Goal: Task Accomplishment & Management: Manage account settings

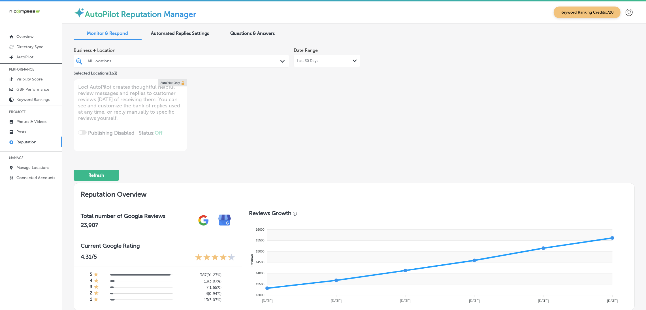
scroll to position [395, 0]
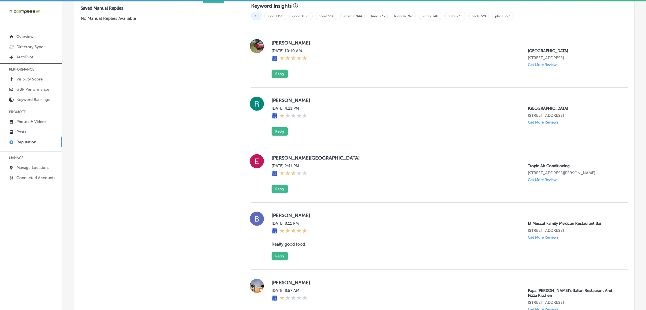
click at [277, 73] on button "Reply" at bounding box center [279, 74] width 16 height 8
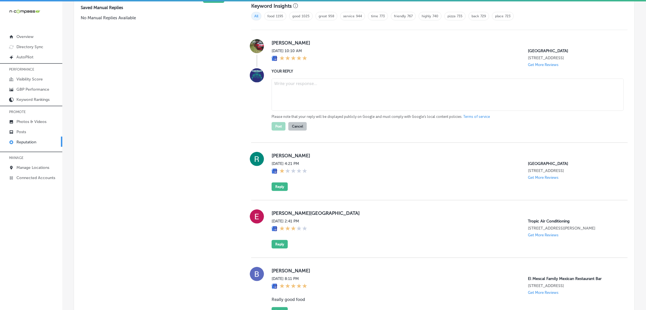
scroll to position [394, 0]
click at [350, 91] on textarea at bounding box center [447, 95] width 352 height 32
paste textarea "Thank you for the five-star review! We’re so glad to hear you had a great time …"
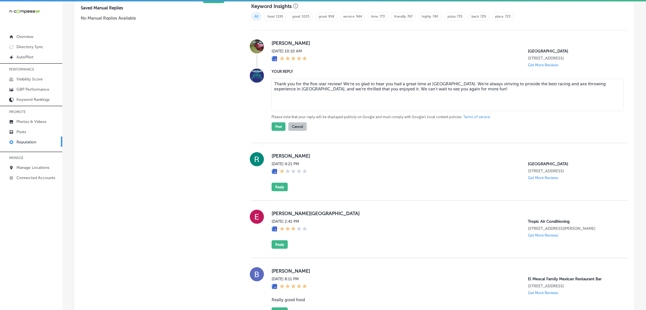
click at [338, 83] on textarea "Thank you for the five-star review! We’re so glad to hear you had a great time …" at bounding box center [447, 95] width 352 height 32
type textarea "Thank you for the five-star review, [PERSON_NAME]! We’re so glad to hear you ha…"
click at [278, 126] on button "Post" at bounding box center [278, 126] width 14 height 8
type textarea "x"
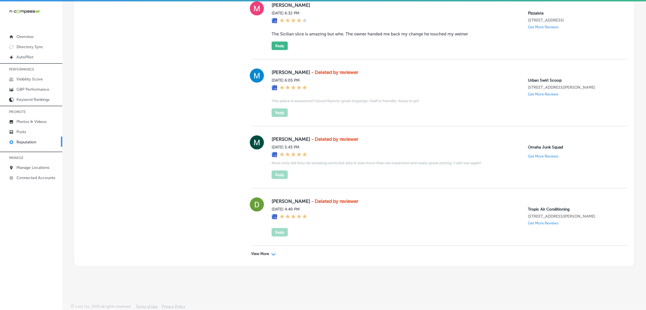
scroll to position [1285, 0]
click at [51, 170] on link "Manage Locations" at bounding box center [31, 167] width 62 height 10
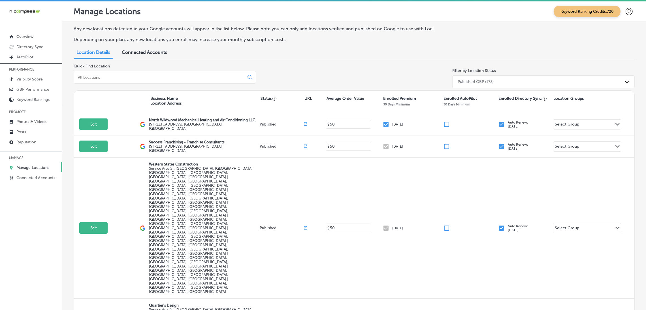
click at [119, 75] on input at bounding box center [160, 77] width 166 height 5
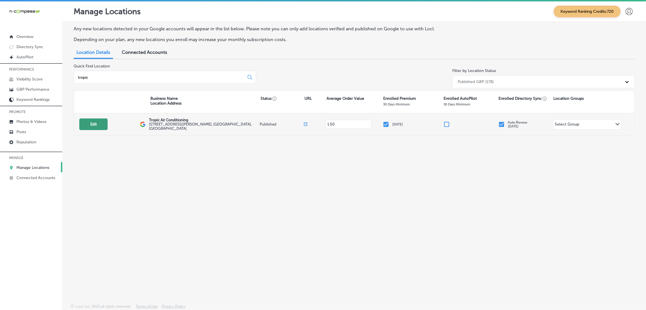
type input "tropic"
click at [106, 124] on button "Edit" at bounding box center [93, 124] width 28 height 12
select select "US"
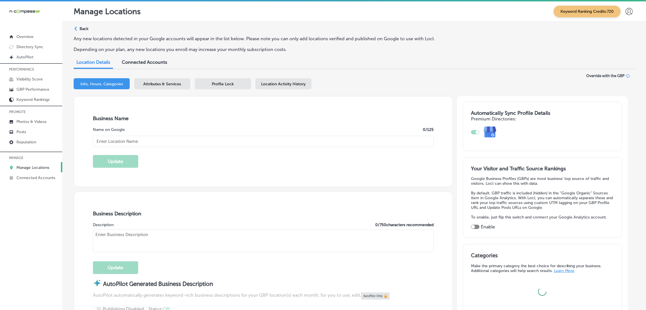
type input "Tropic Air Conditioning"
type input "[STREET_ADDRESS][PERSON_NAME]"
type input "[GEOGRAPHIC_DATA]"
type input "34243"
type input "US"
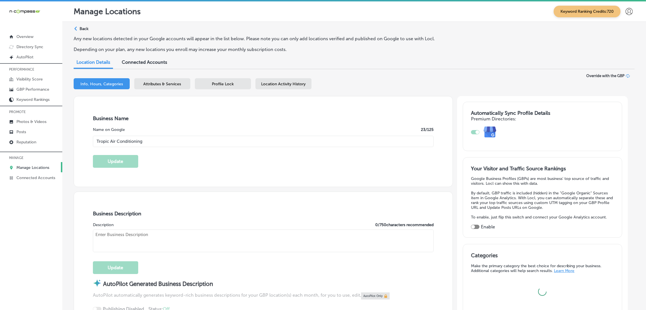
type input "[URL][DOMAIN_NAME]"
checkbox input "true"
type textarea "Tropic Air, based in [GEOGRAPHIC_DATA], [GEOGRAPHIC_DATA], is a trusted HVAC co…"
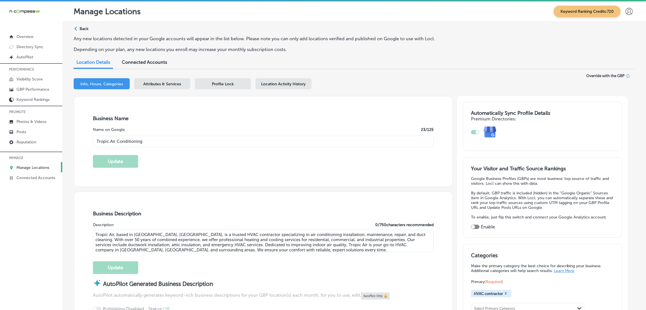
type input "[PHONE_NUMBER]"
select select "US"
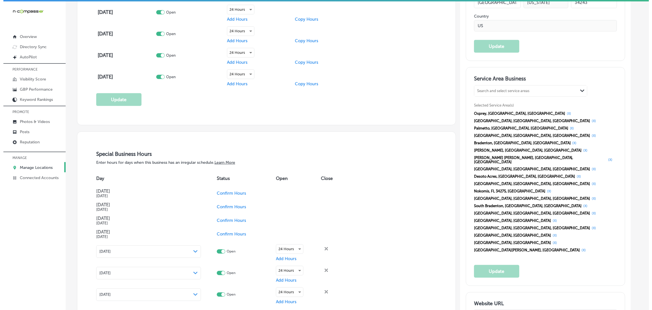
scroll to position [509, 0]
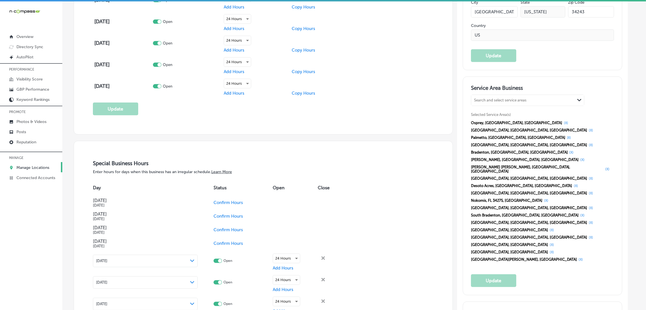
click at [519, 104] on div "Search and select service areas Path Created with Sketch." at bounding box center [527, 100] width 113 height 11
paste input "[GEOGRAPHIC_DATA]"
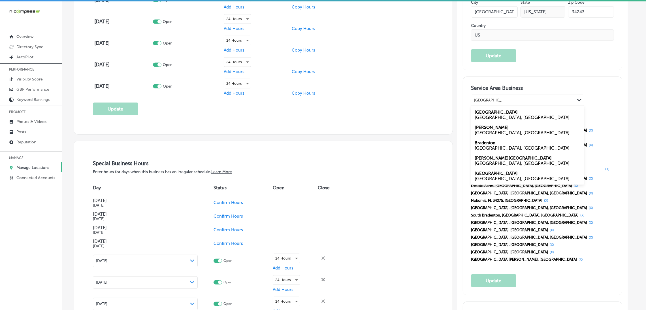
click at [503, 113] on label "[GEOGRAPHIC_DATA]" at bounding box center [495, 112] width 43 height 5
type input "[GEOGRAPHIC_DATA]"
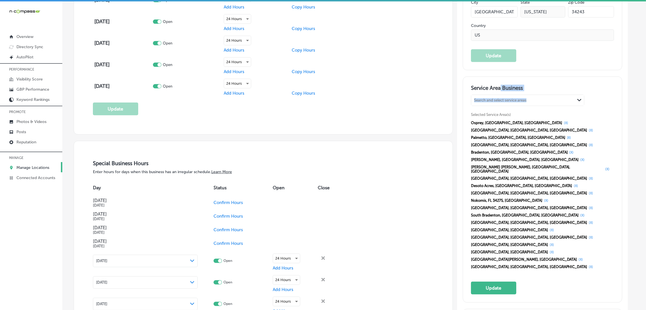
click at [504, 94] on div "Service Area Business Search and select service areas Path Created with Sketch.…" at bounding box center [542, 189] width 143 height 209
click at [505, 100] on div "Search and select service areas" at bounding box center [500, 100] width 52 height 4
paste input "Bradenton"
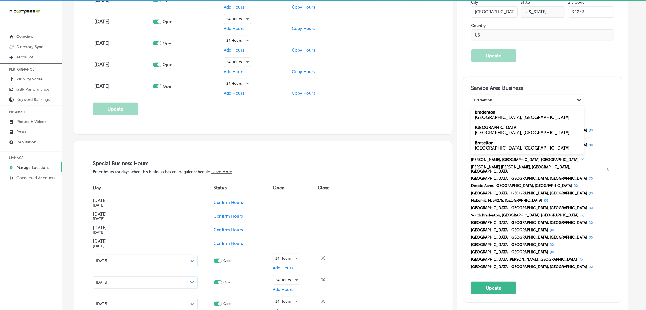
click at [502, 113] on div "Bradenton [GEOGRAPHIC_DATA], [GEOGRAPHIC_DATA]" at bounding box center [527, 114] width 113 height 15
type input "Bradenton"
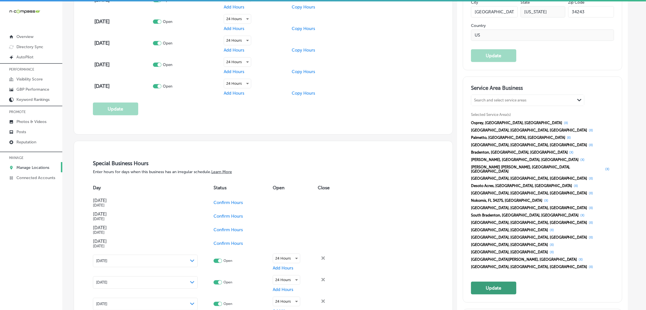
click at [494, 281] on button "Update" at bounding box center [493, 287] width 45 height 13
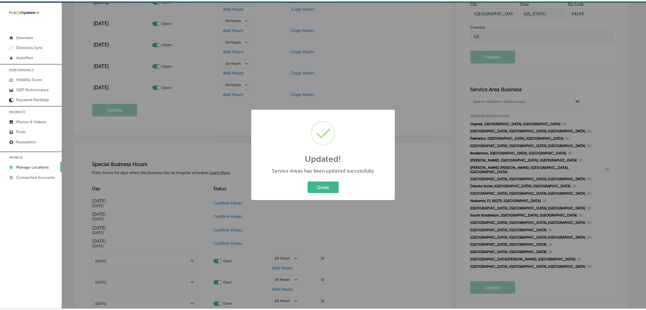
scroll to position [510, 0]
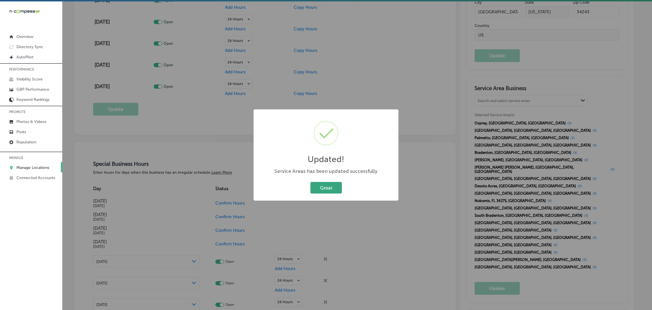
click at [322, 185] on button "Great" at bounding box center [325, 188] width 31 height 12
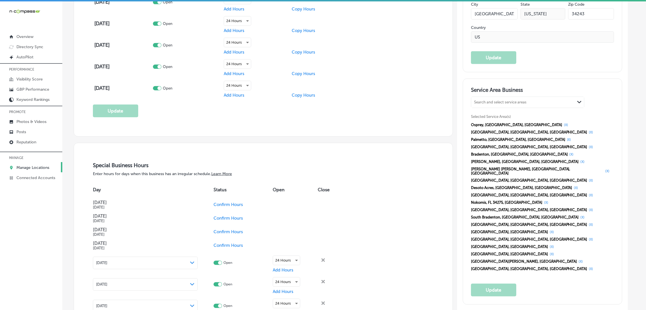
scroll to position [509, 0]
